Goal: Transaction & Acquisition: Purchase product/service

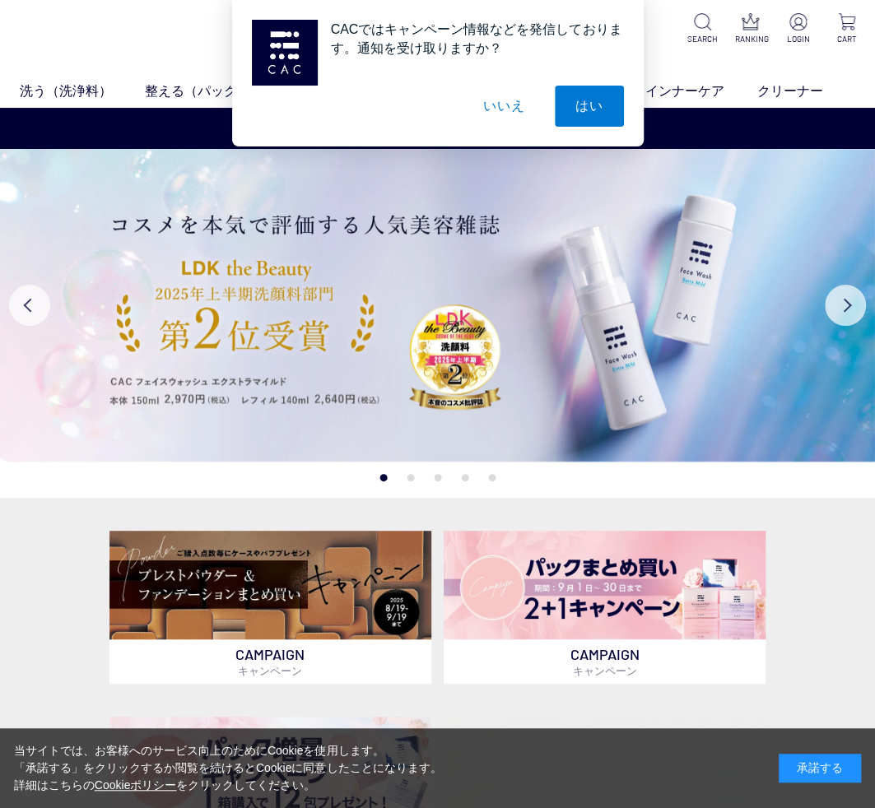
click at [507, 94] on button "いいえ" at bounding box center [503, 106] width 82 height 41
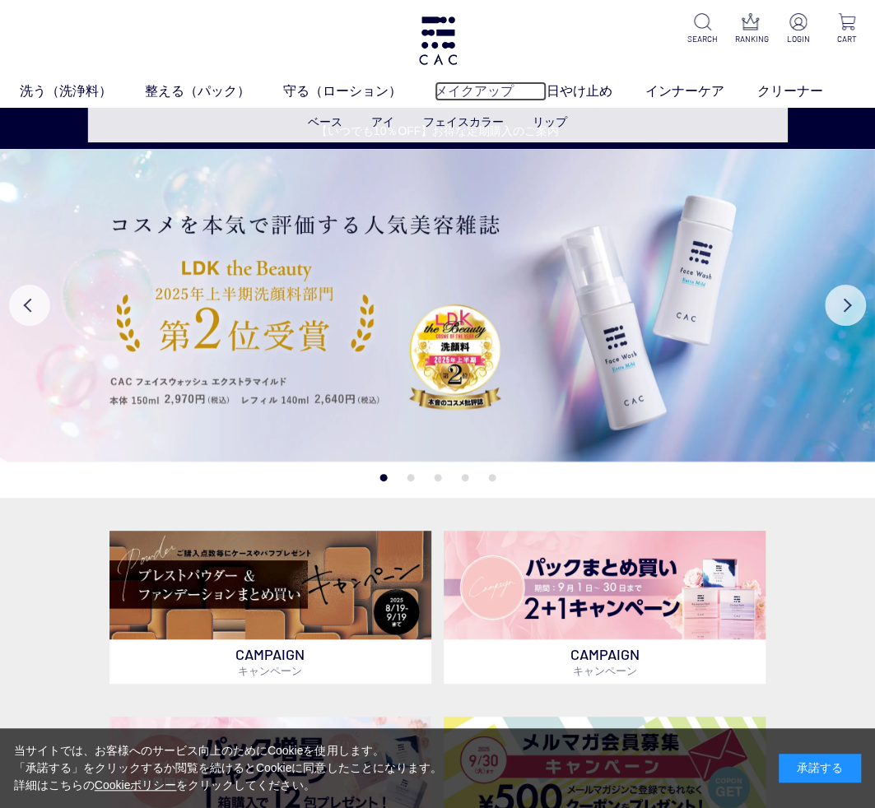
click at [479, 90] on link "メイクアップ" at bounding box center [490, 91] width 112 height 20
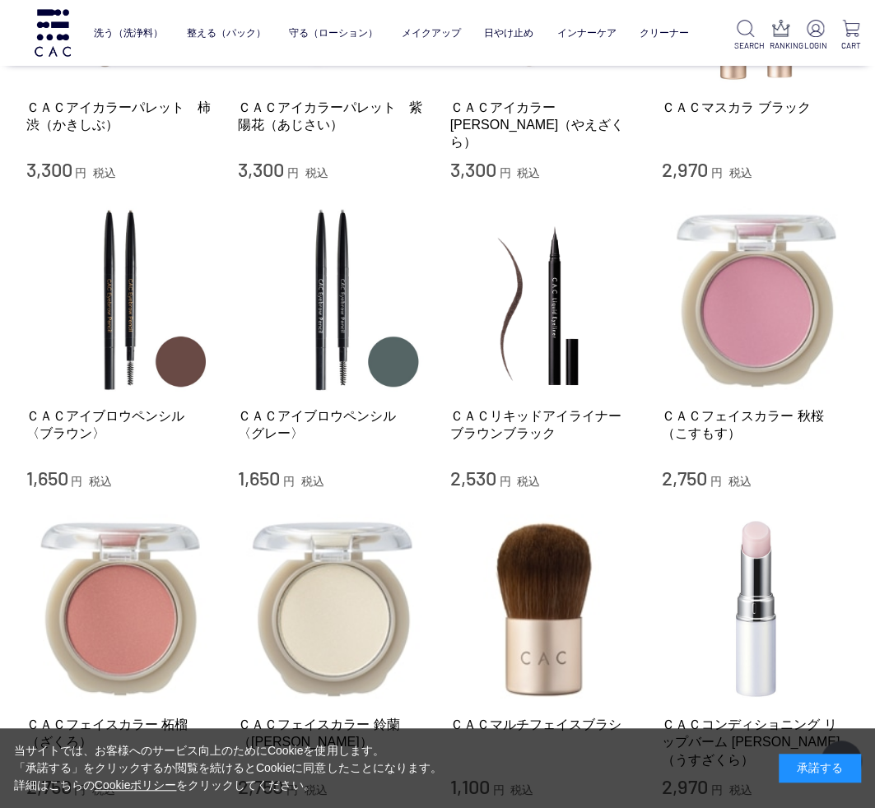
scroll to position [1728, 0]
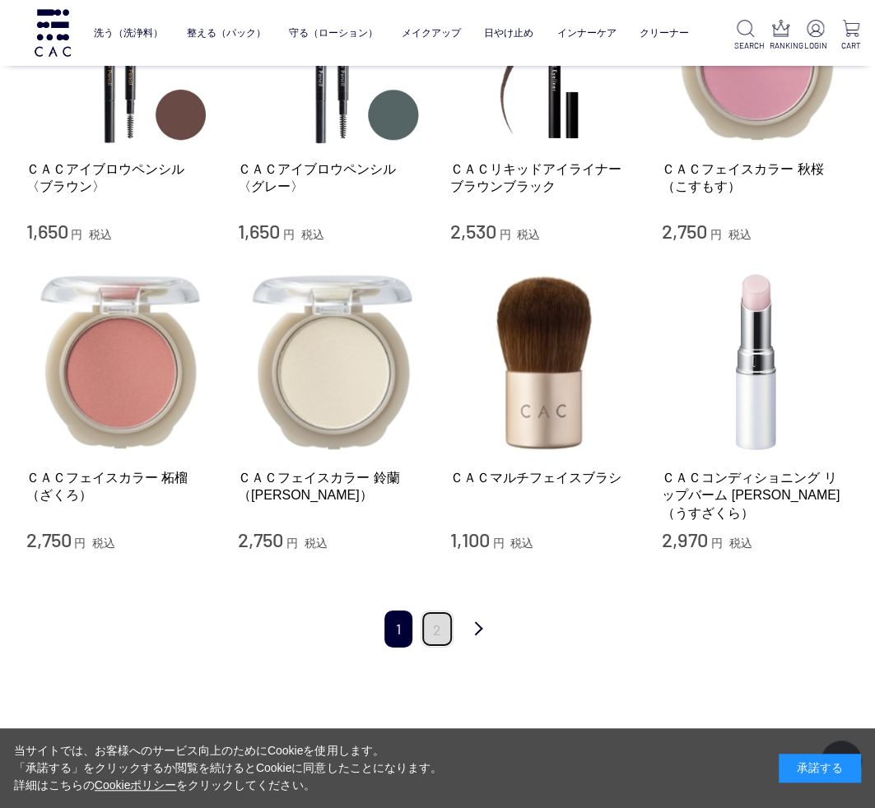
click at [436, 610] on link "2" at bounding box center [436, 628] width 33 height 37
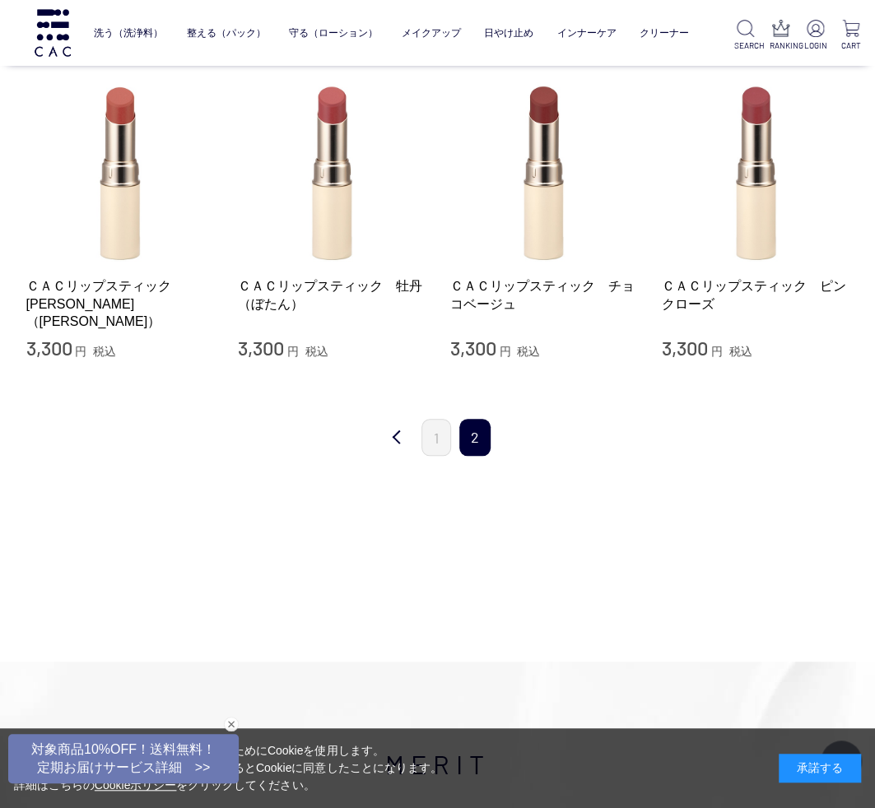
scroll to position [329, 0]
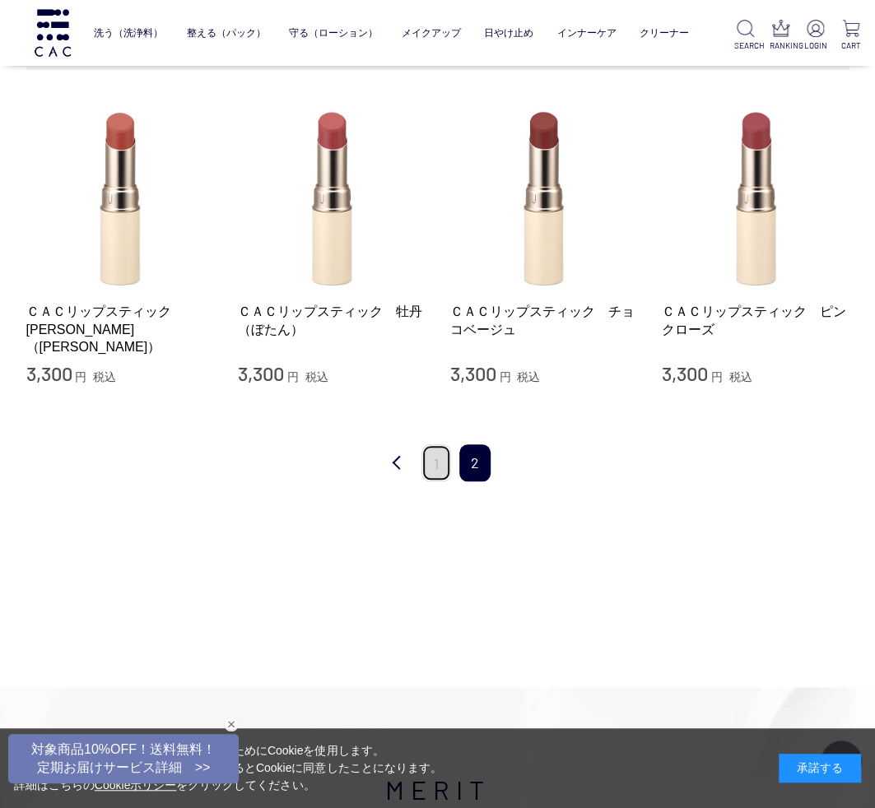
click at [446, 457] on link "1" at bounding box center [436, 462] width 30 height 37
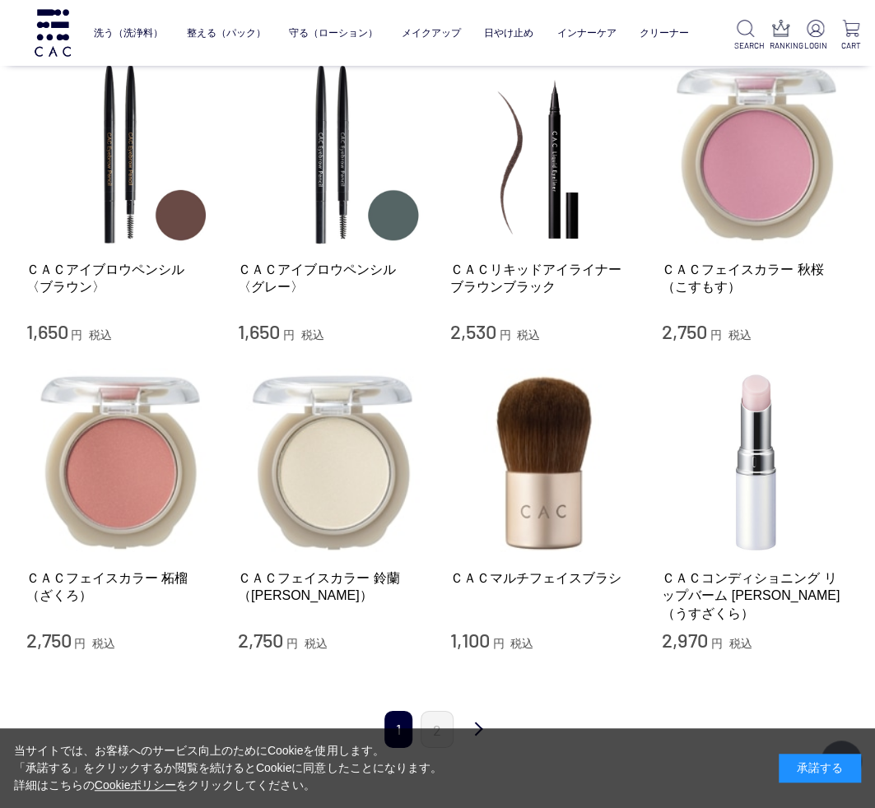
scroll to position [1646, 0]
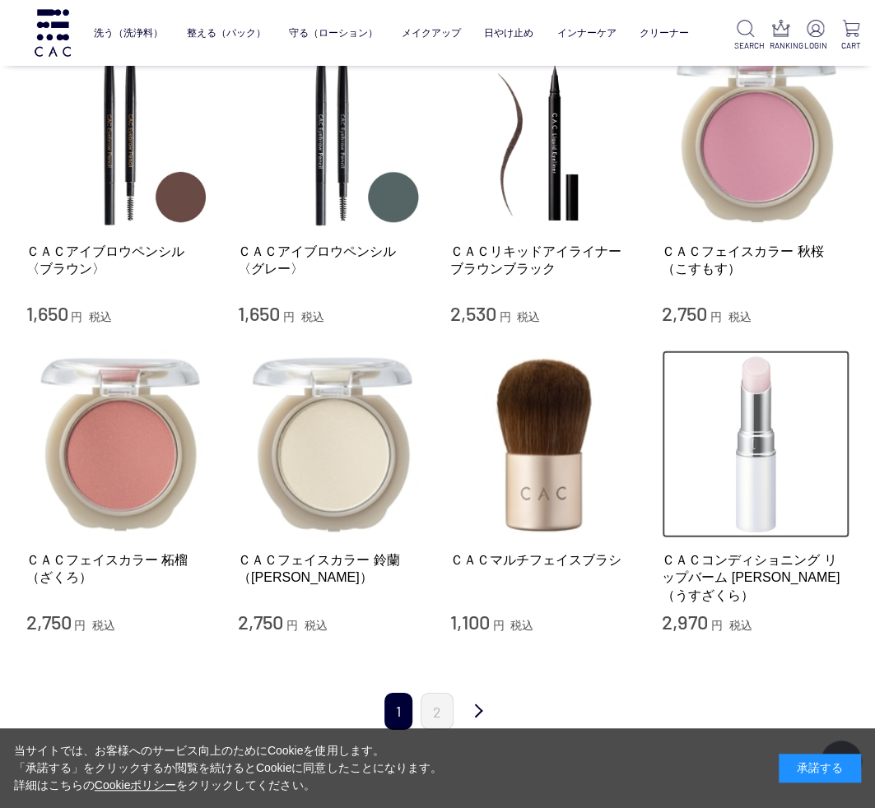
click at [750, 481] on img at bounding box center [756, 444] width 188 height 188
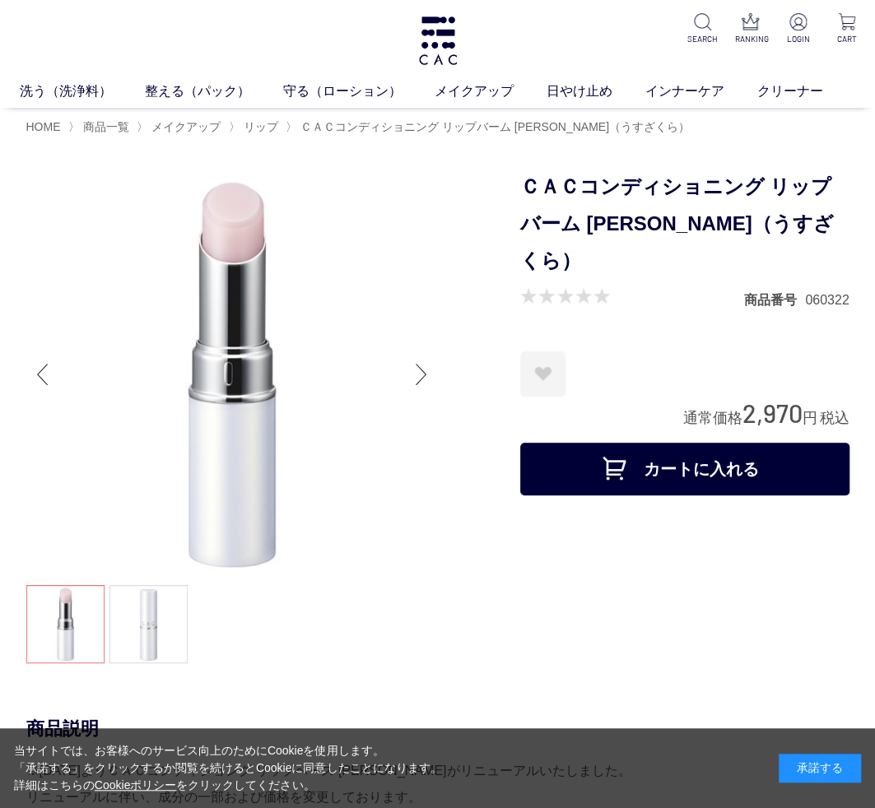
click at [658, 443] on button "カートに入れる" at bounding box center [684, 469] width 329 height 53
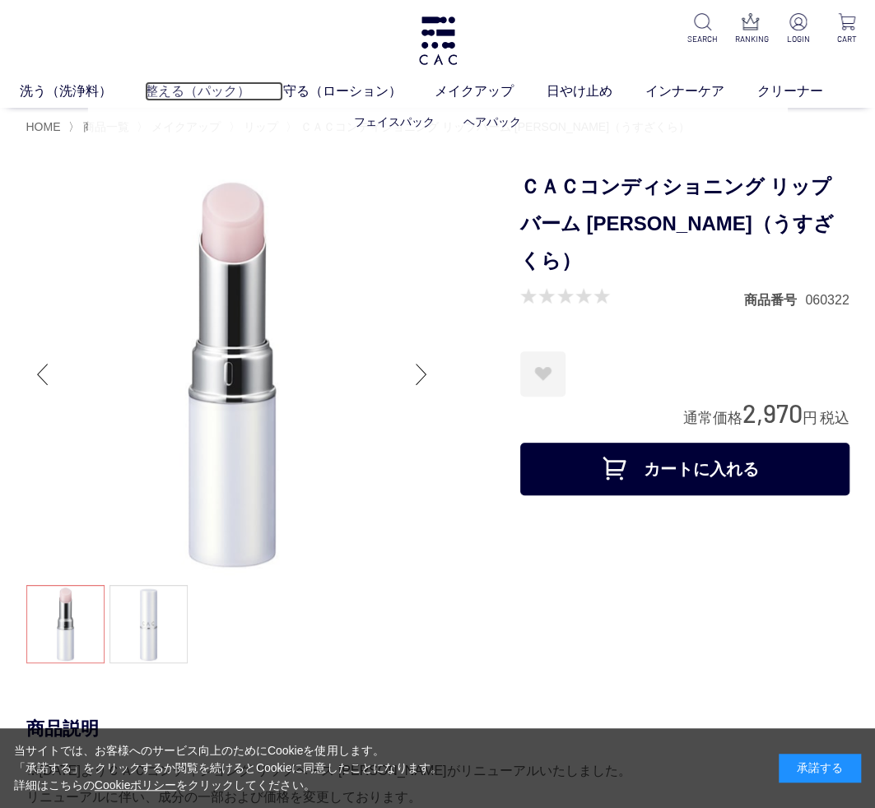
click at [175, 86] on link "整える（パック）" at bounding box center [214, 91] width 138 height 20
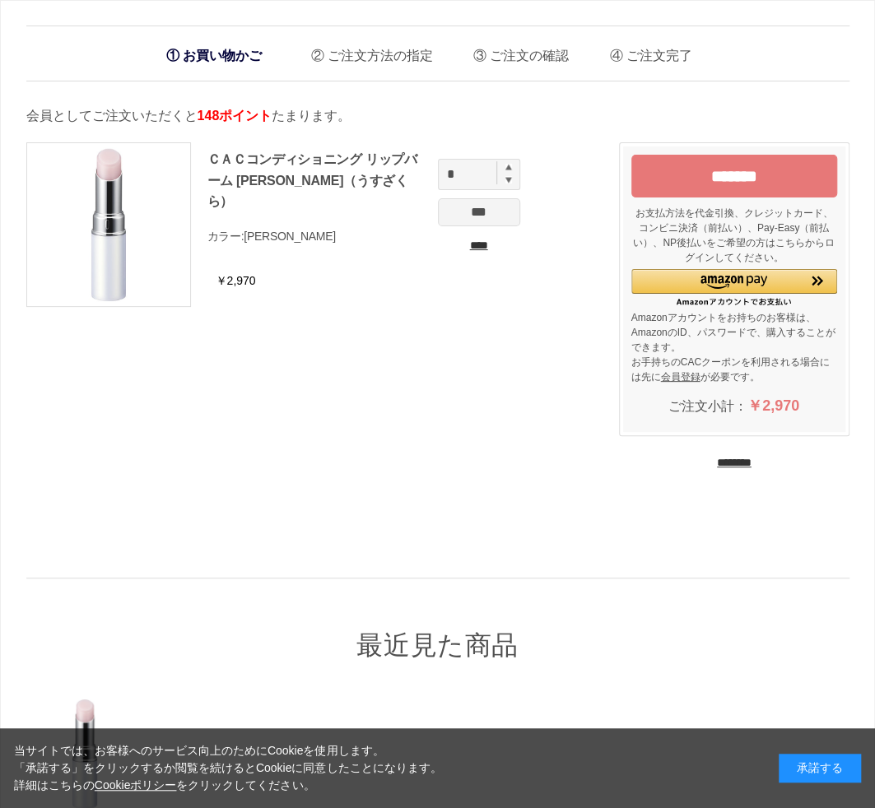
click at [710, 181] on input "*******" at bounding box center [734, 176] width 206 height 43
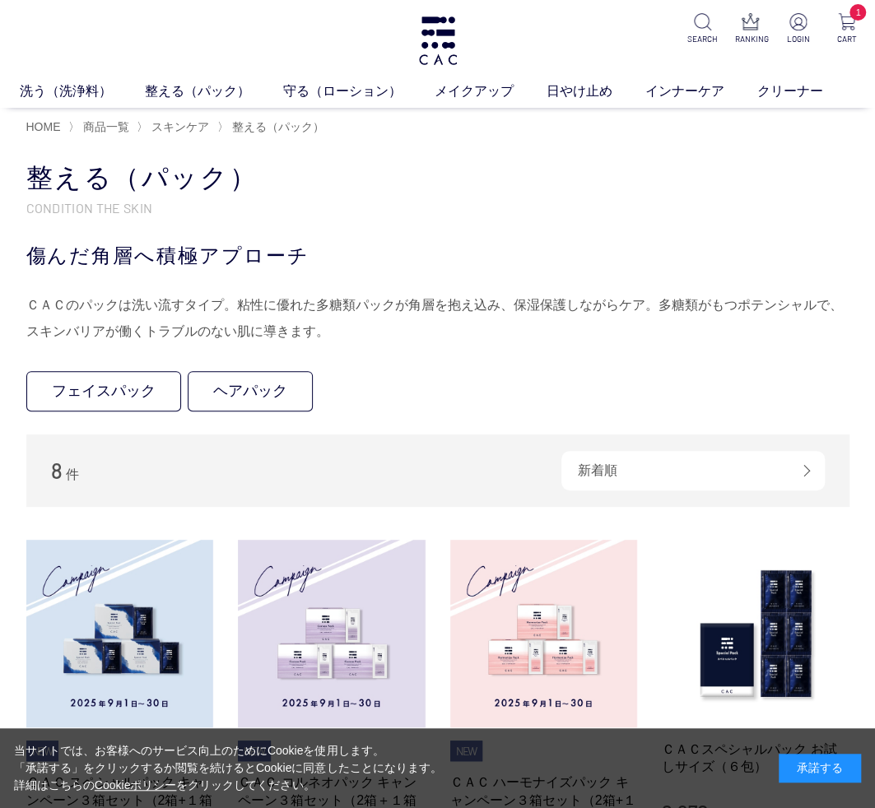
click at [857, 374] on div "買い物かご 買い物かご内の商品 ＣＡＣコンディショニング リップバーム [PERSON_NAME]（うすざくら） （[PERSON_NAME]） 削除 ￥2,…" at bounding box center [438, 750] width 872 height 1181
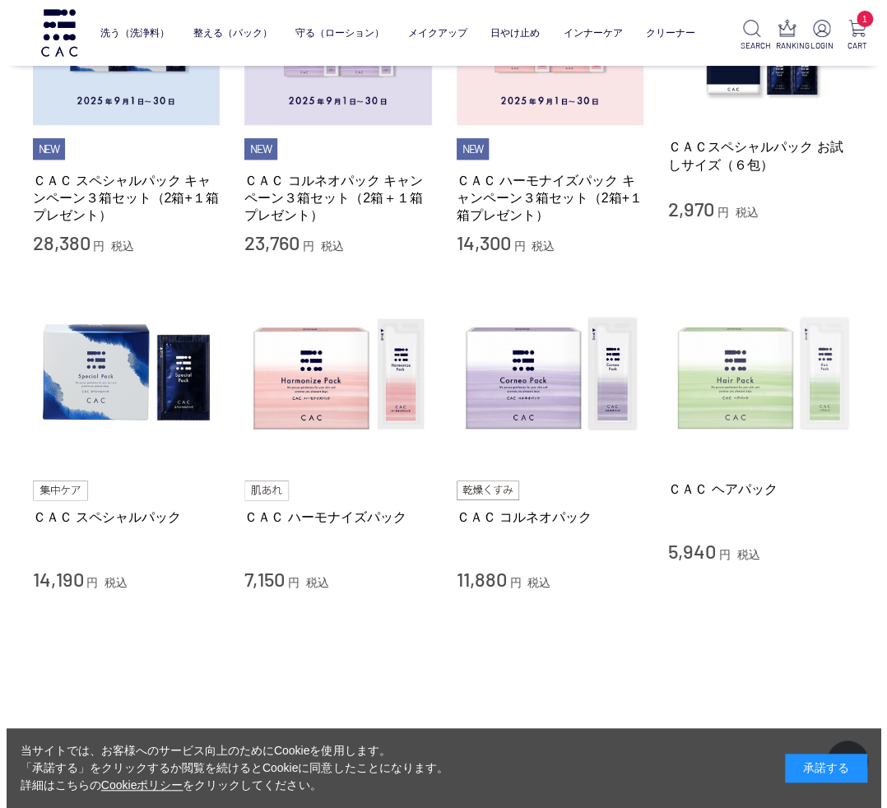
scroll to position [165, 0]
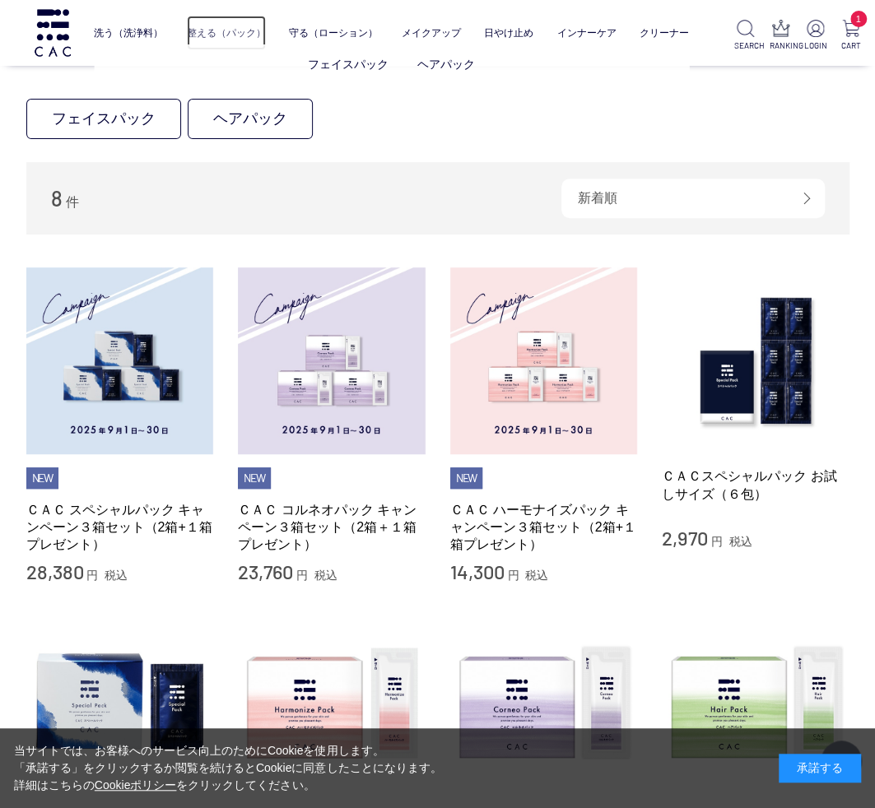
click at [225, 35] on link "整える（パック）" at bounding box center [226, 33] width 79 height 35
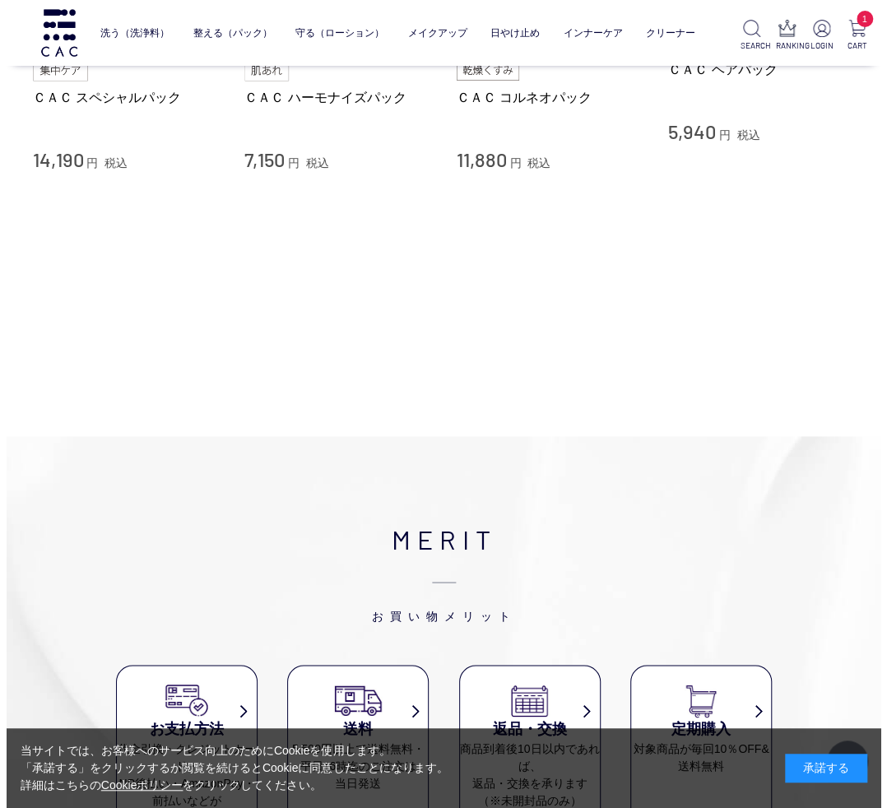
scroll to position [658, 0]
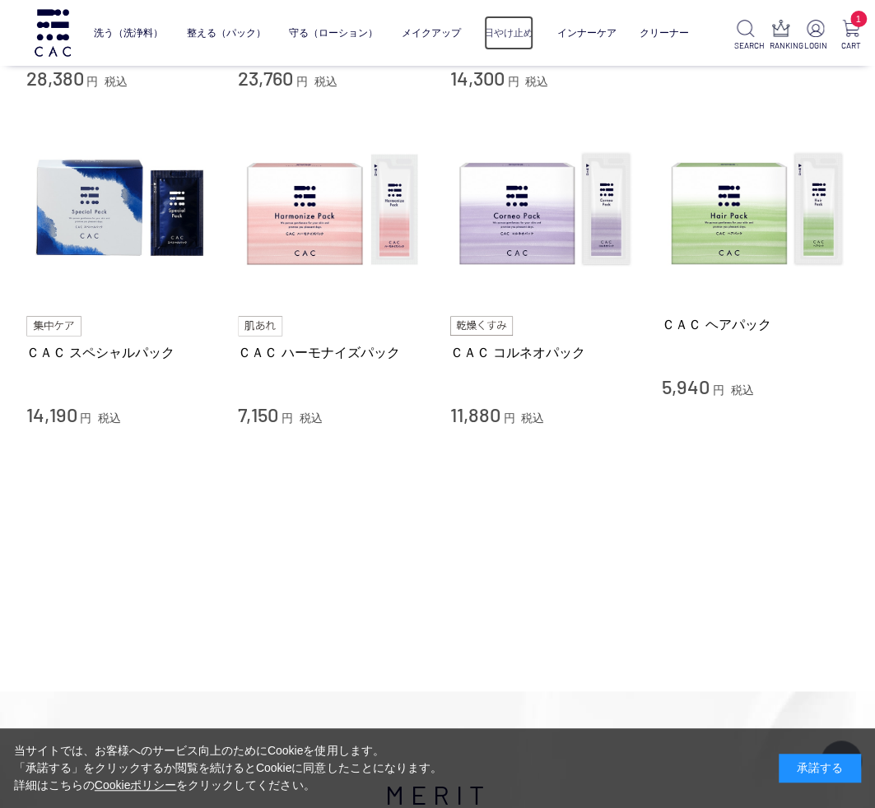
click at [519, 23] on link "日やけ止め" at bounding box center [508, 33] width 49 height 35
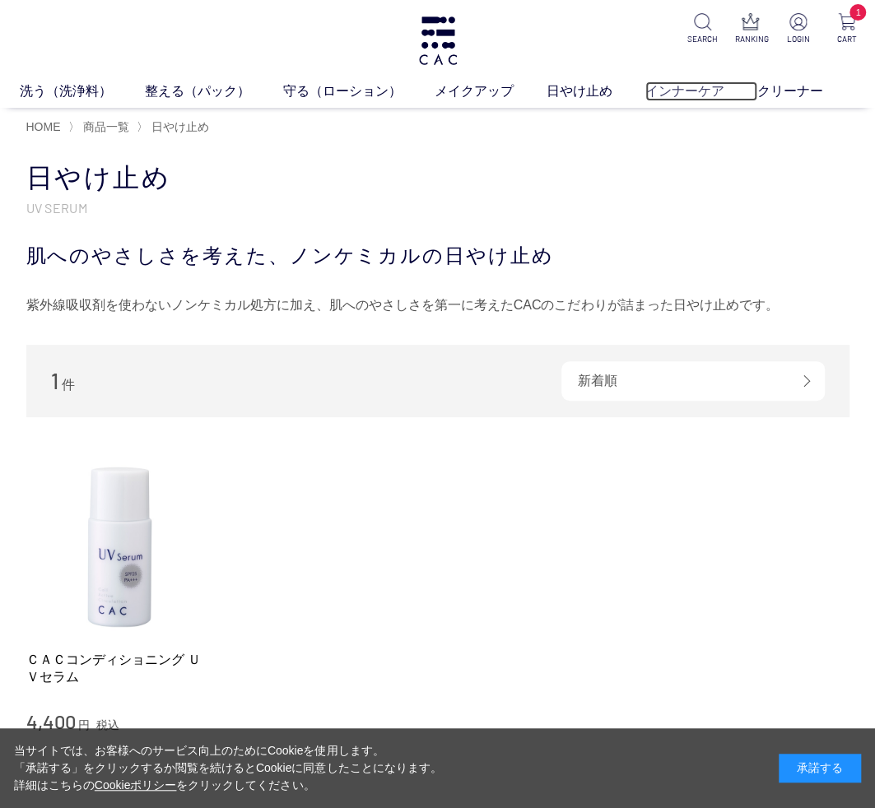
click at [681, 88] on link "インナーケア" at bounding box center [701, 91] width 112 height 20
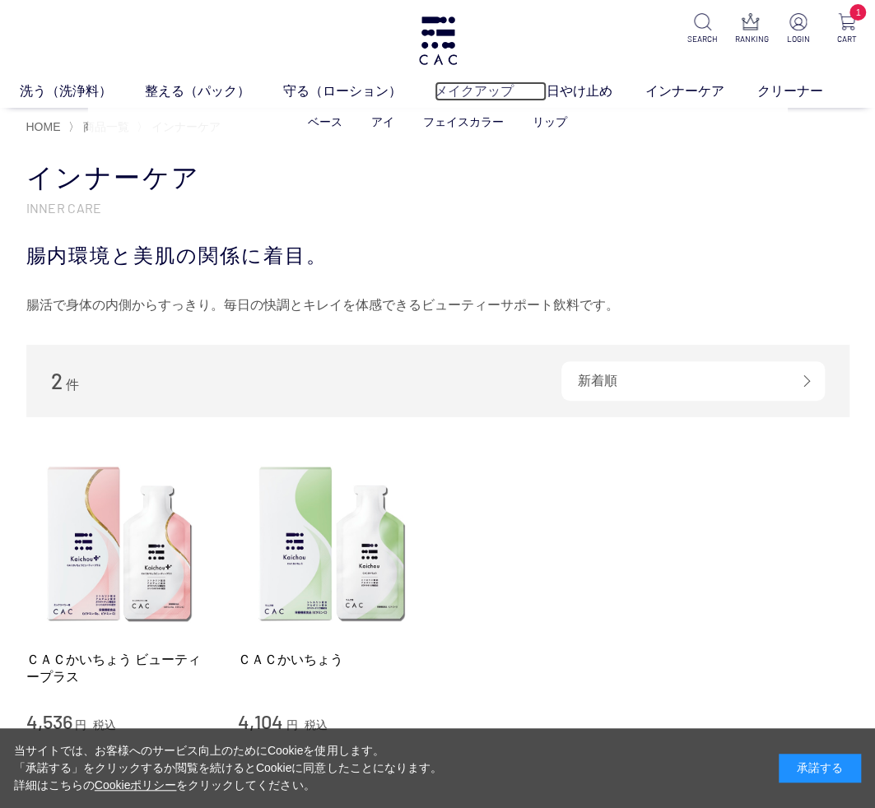
click at [525, 86] on link "メイクアップ" at bounding box center [490, 91] width 112 height 20
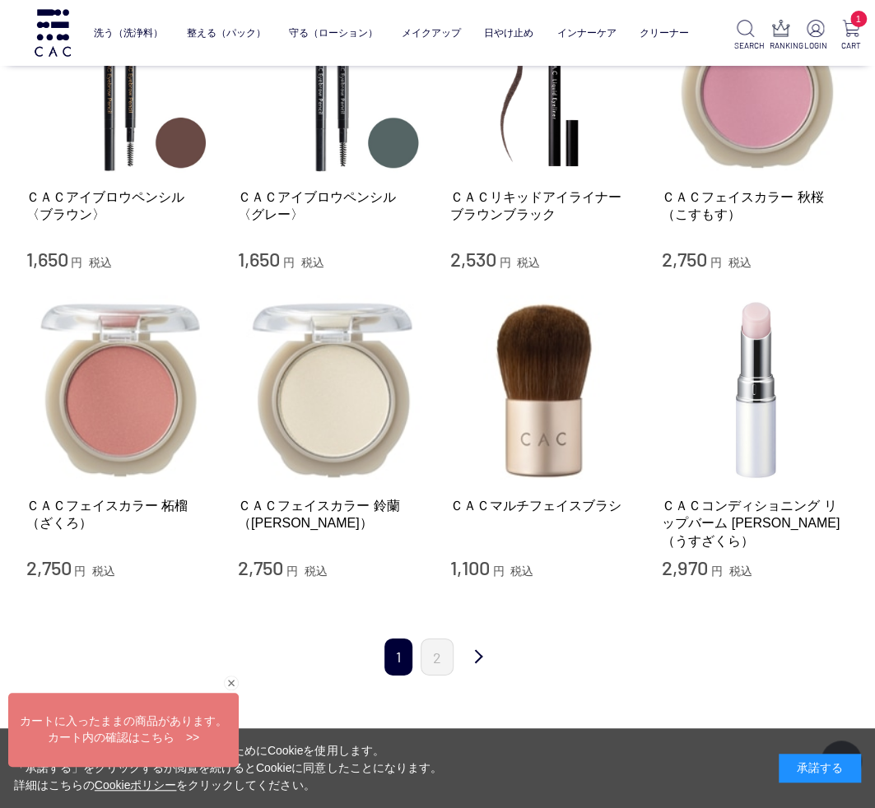
scroll to position [1810, 0]
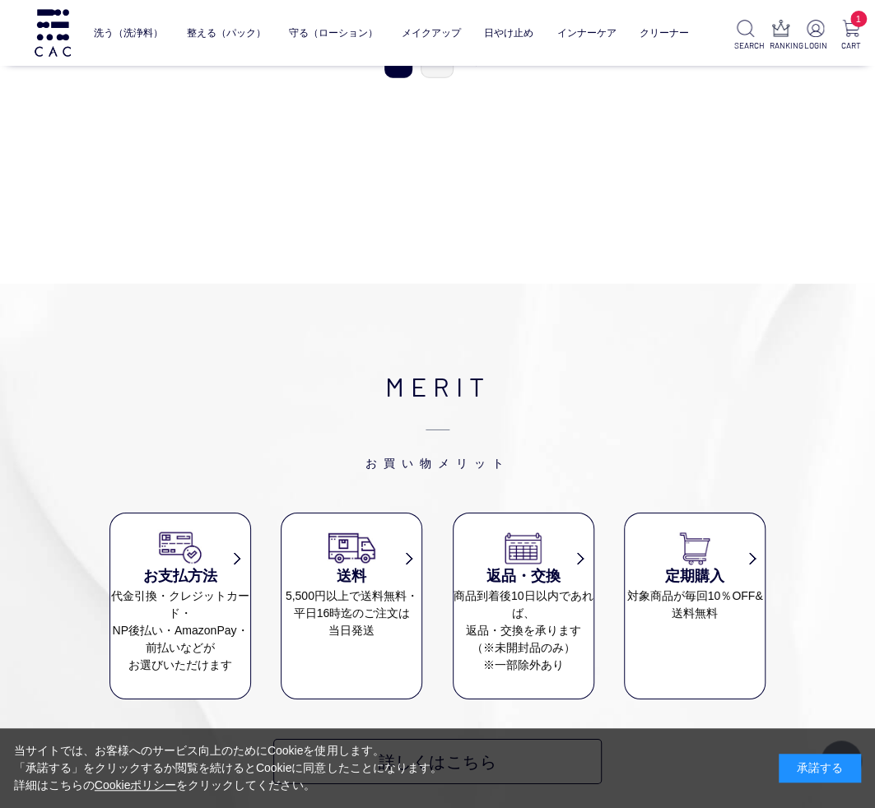
scroll to position [2012, 0]
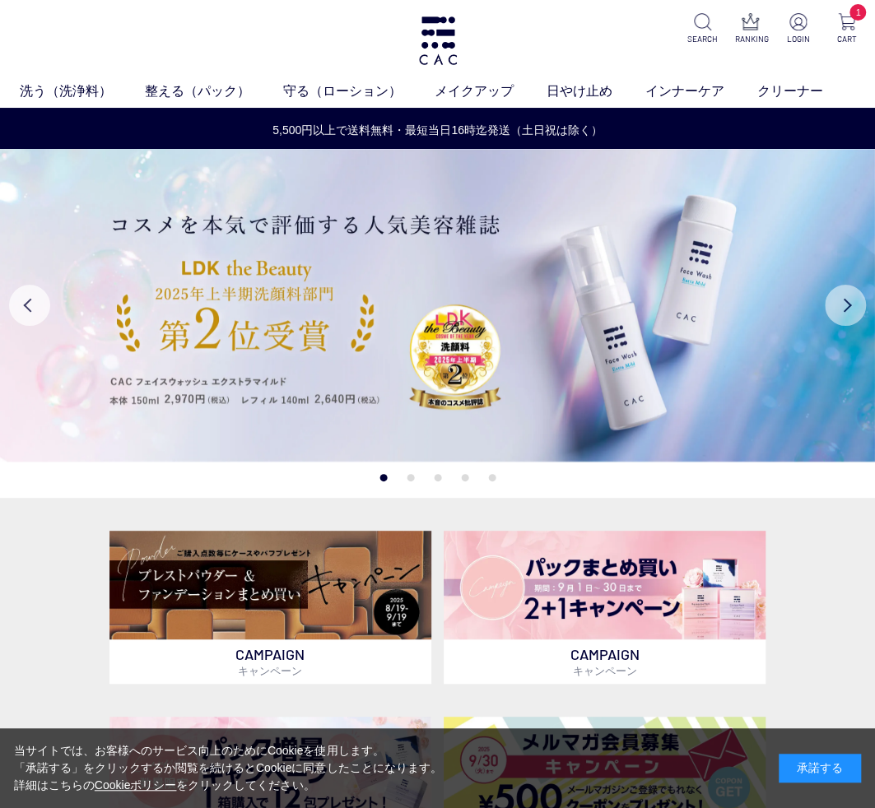
click at [848, 313] on button "Next" at bounding box center [844, 305] width 41 height 41
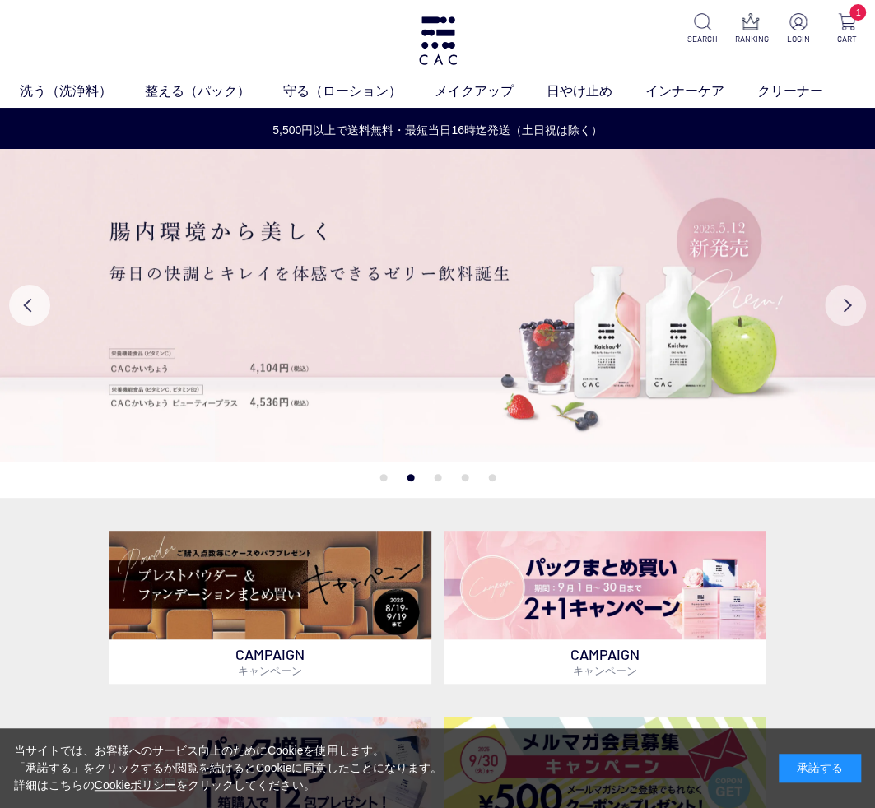
click at [848, 313] on button "Next" at bounding box center [844, 305] width 41 height 41
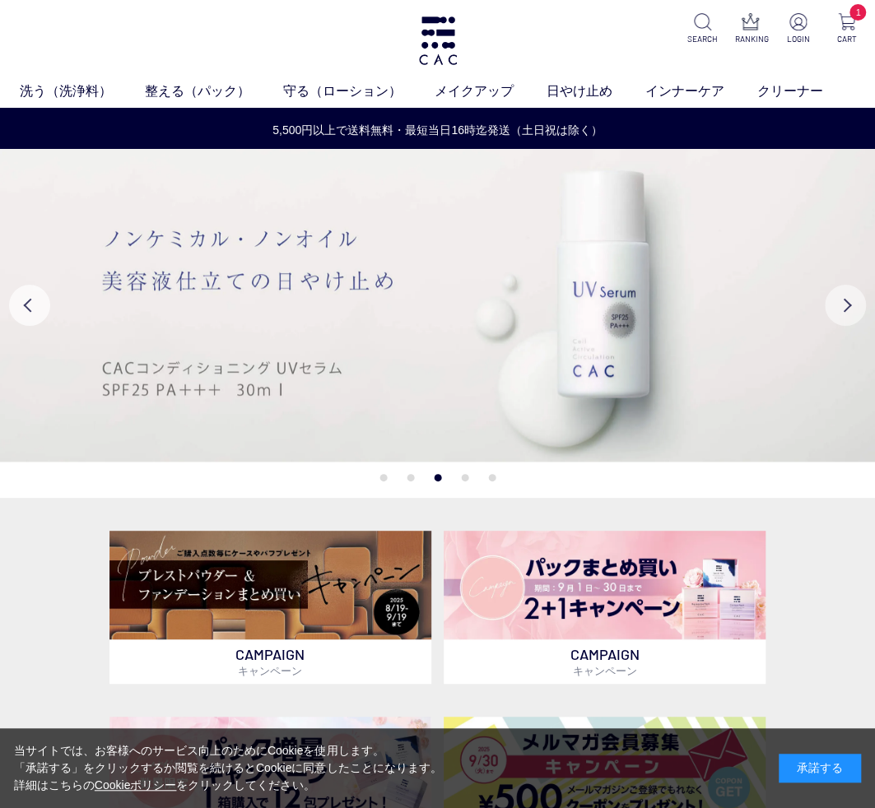
click at [848, 313] on button "Next" at bounding box center [844, 305] width 41 height 41
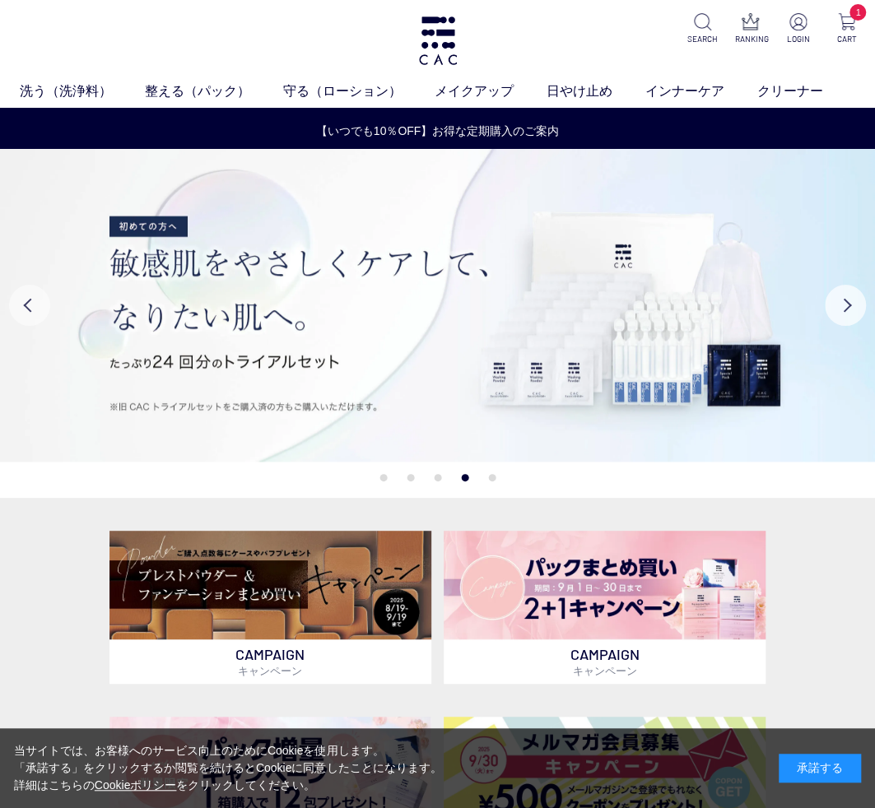
click at [26, 304] on button "Previous" at bounding box center [29, 305] width 41 height 41
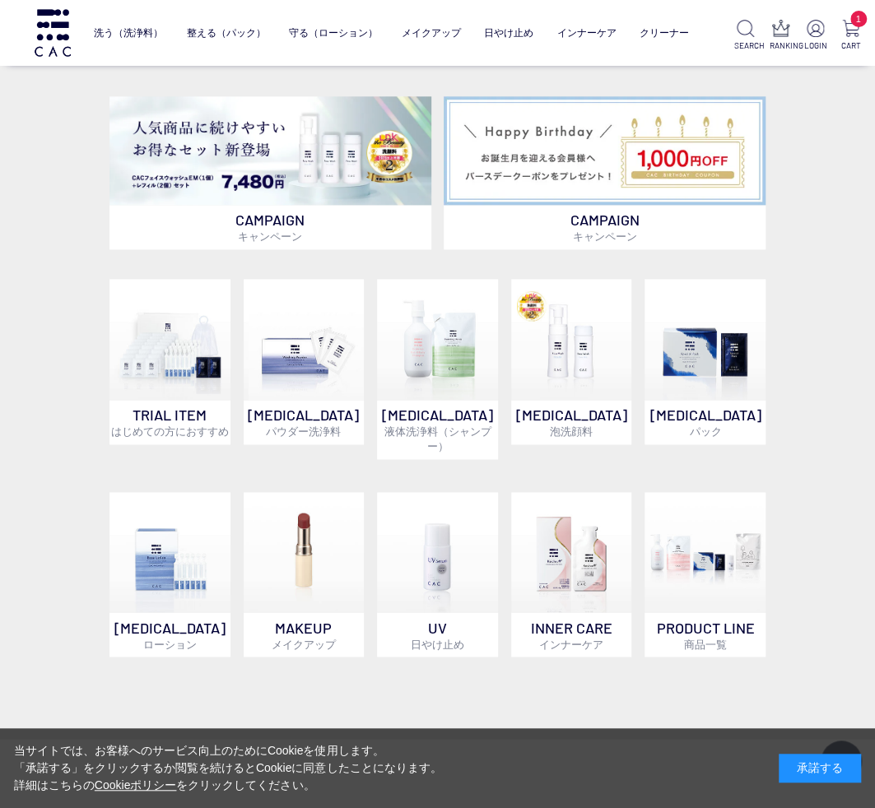
scroll to position [905, 0]
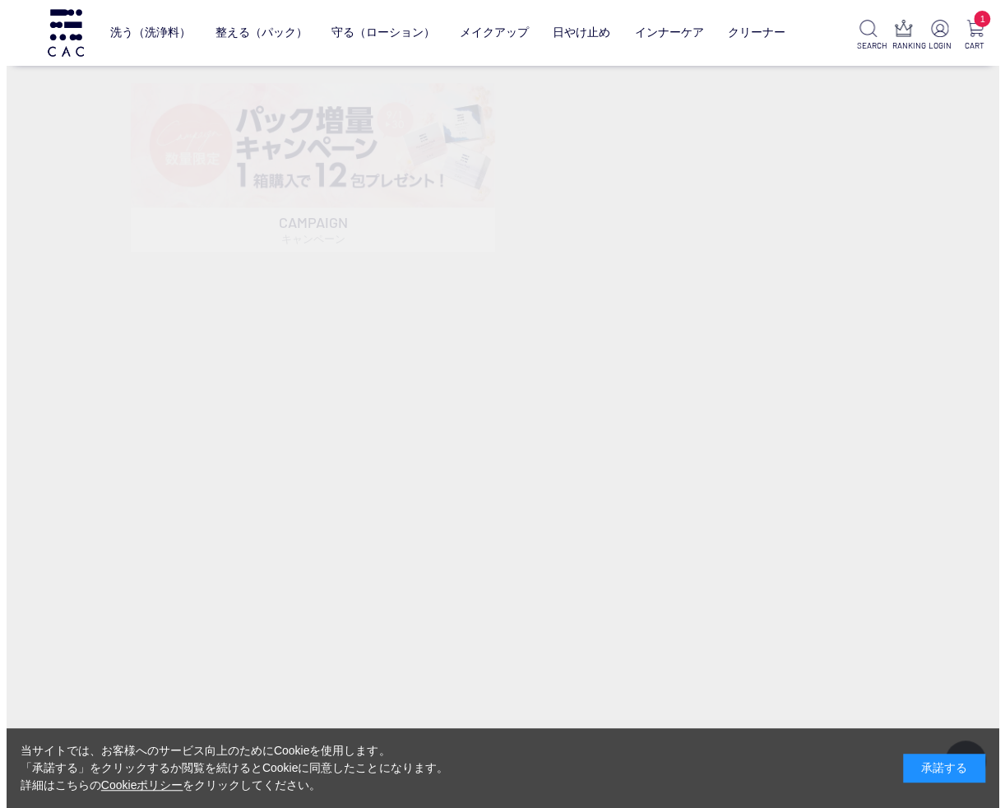
scroll to position [740, 0]
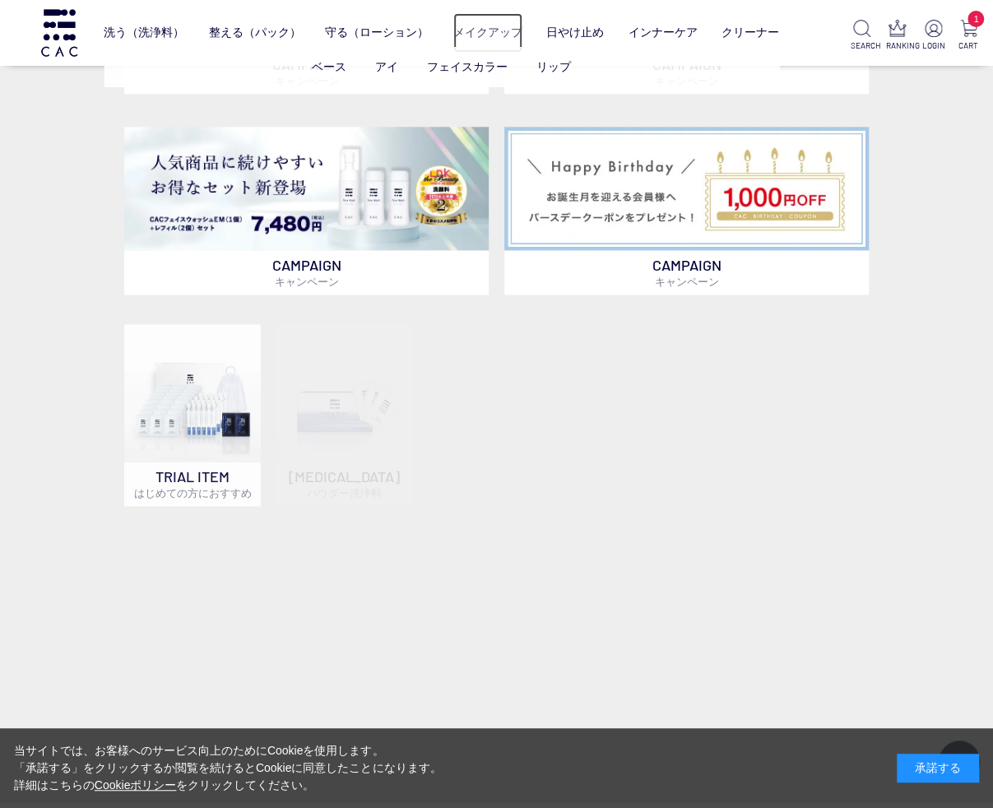
click at [472, 32] on link "メイクアップ" at bounding box center [487, 32] width 69 height 39
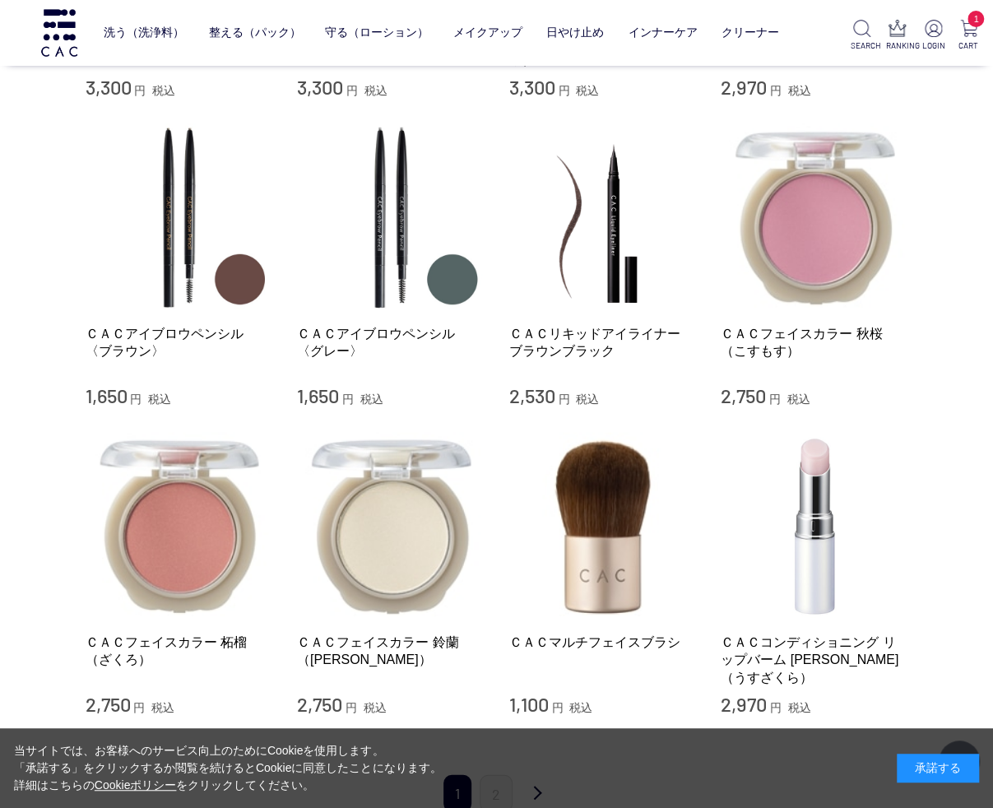
scroll to position [1810, 0]
